Goal: Information Seeking & Learning: Learn about a topic

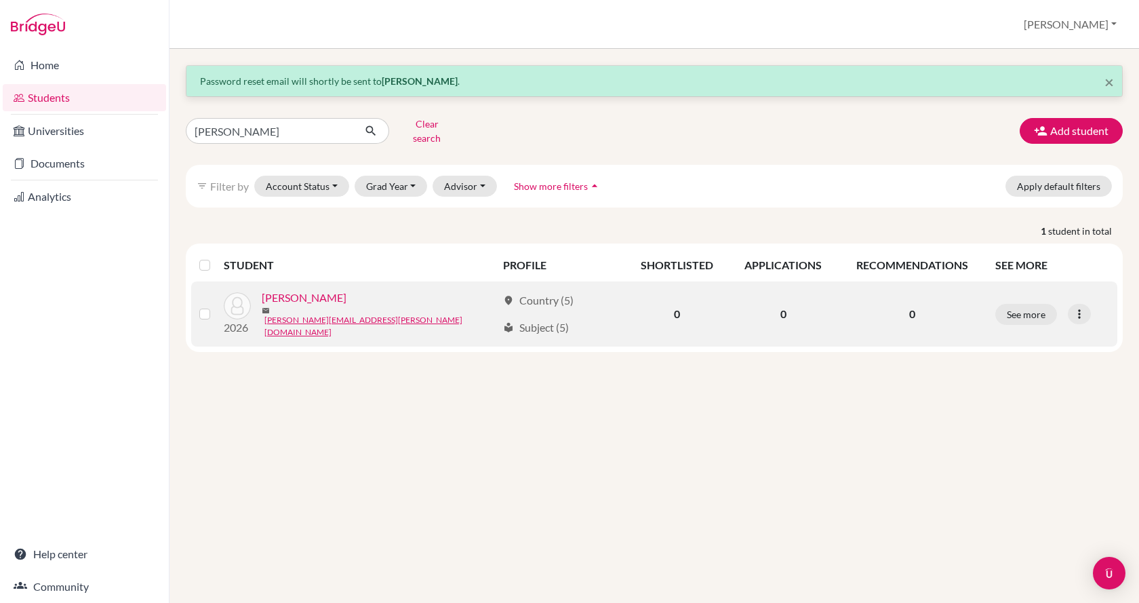
click at [288, 296] on link "[PERSON_NAME]" at bounding box center [304, 298] width 85 height 16
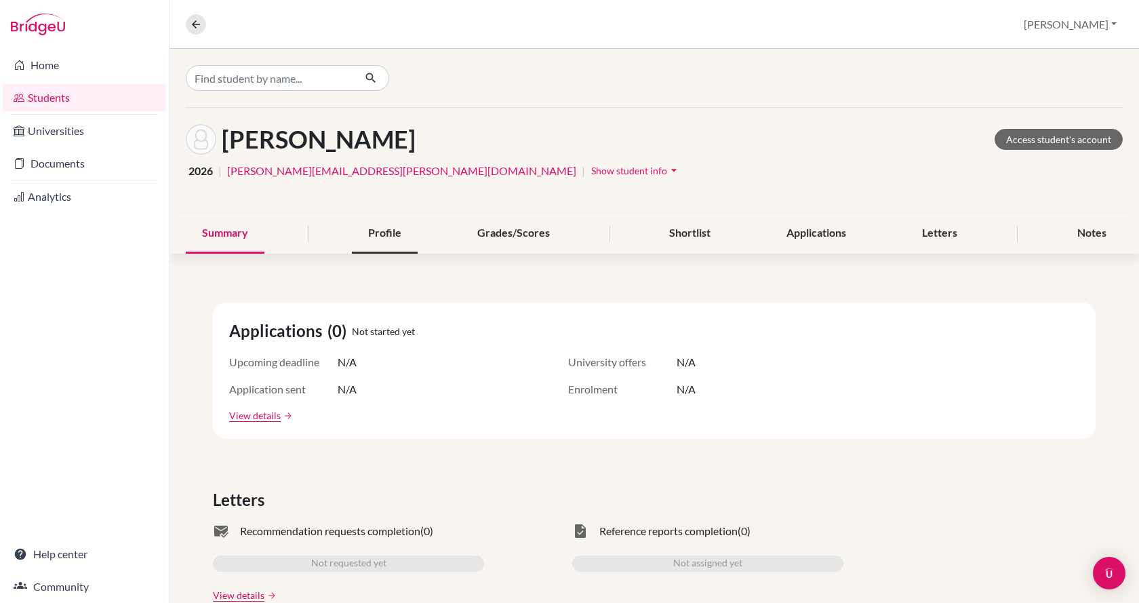
click at [397, 238] on div "Profile" at bounding box center [385, 234] width 66 height 40
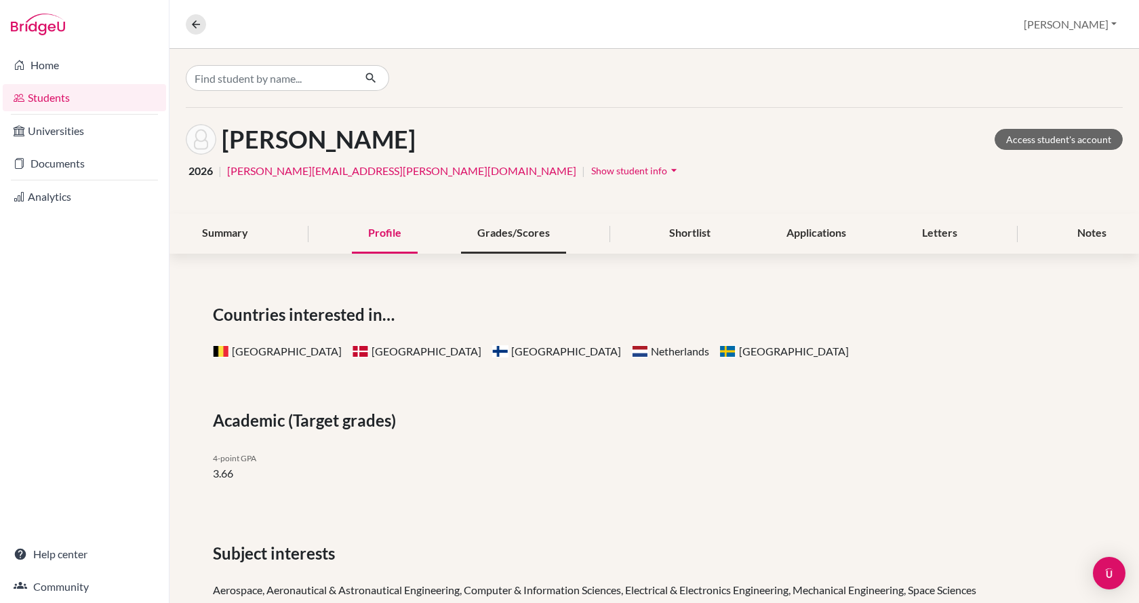
click at [523, 239] on div "Grades/Scores" at bounding box center [513, 234] width 105 height 40
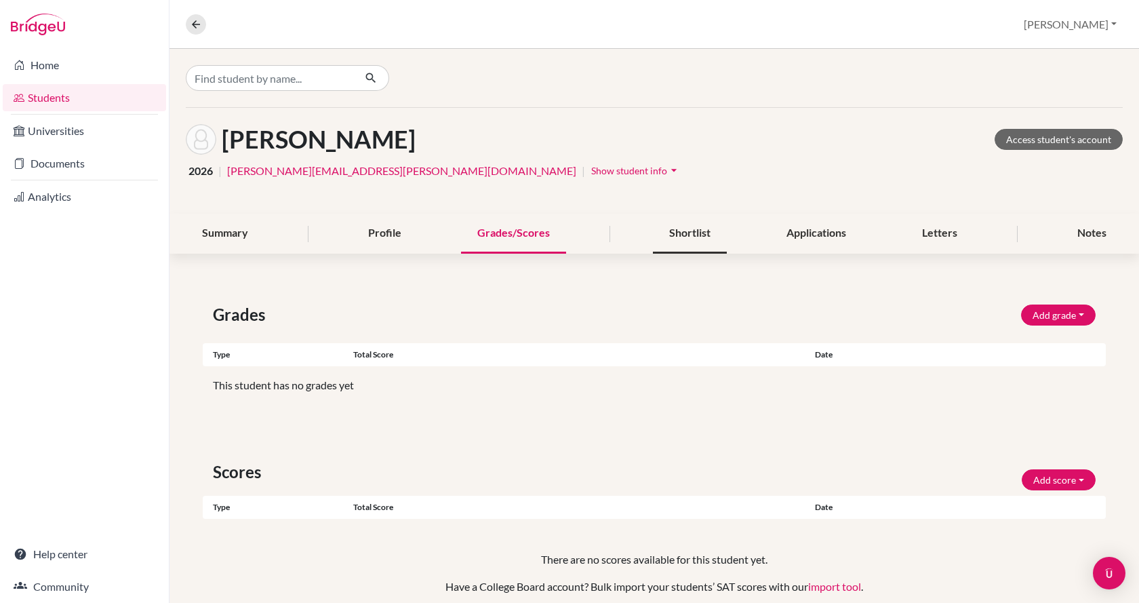
click at [686, 240] on div "Shortlist" at bounding box center [690, 234] width 74 height 40
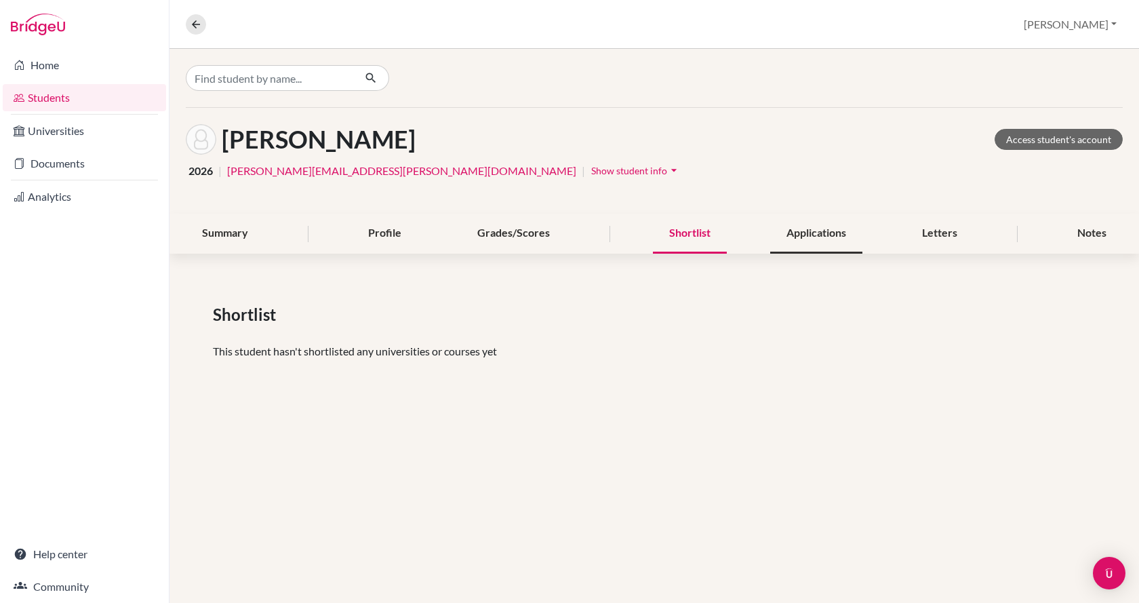
click at [825, 233] on div "Applications" at bounding box center [816, 234] width 92 height 40
click at [934, 238] on div "Letters" at bounding box center [940, 234] width 68 height 40
click at [1076, 230] on div "Notes" at bounding box center [1092, 234] width 62 height 40
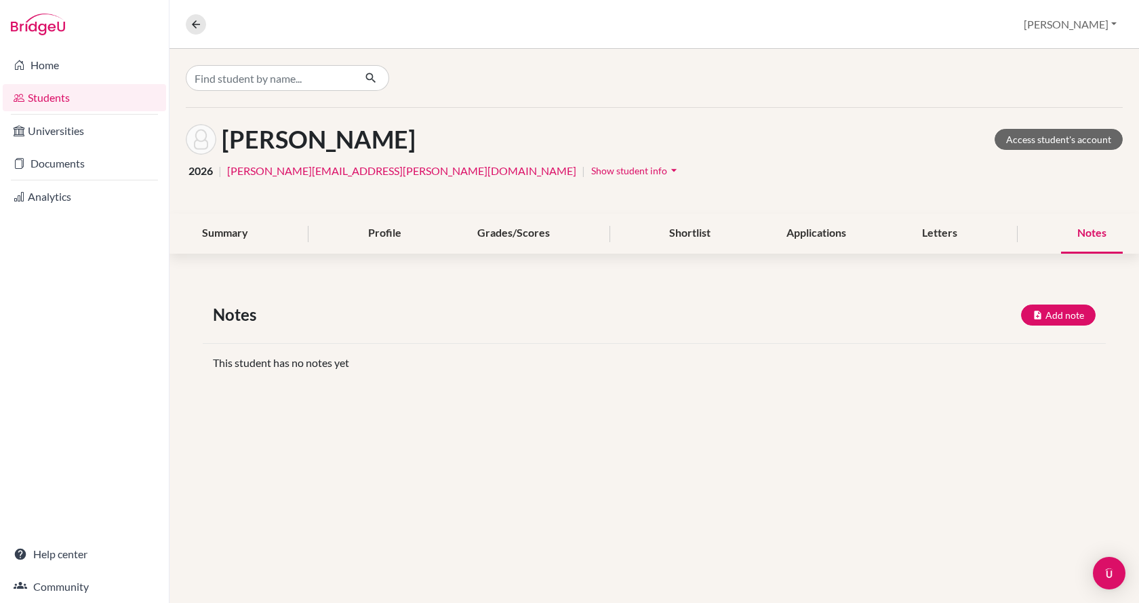
click at [591, 168] on span "Show student info" at bounding box center [629, 171] width 76 height 12
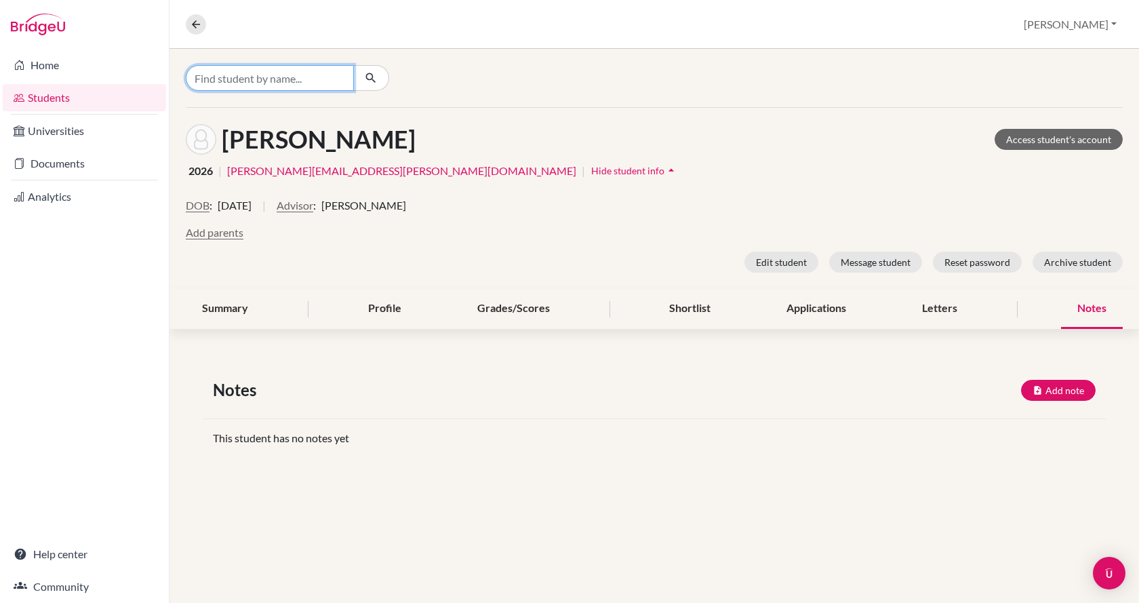
click at [310, 75] on input "Find student by name..." at bounding box center [270, 78] width 168 height 26
click at [453, 374] on div "Notes Add note Title Content Private note Save Cancel This student has no notes…" at bounding box center [655, 417] width 970 height 144
